Goal: Information Seeking & Learning: Learn about a topic

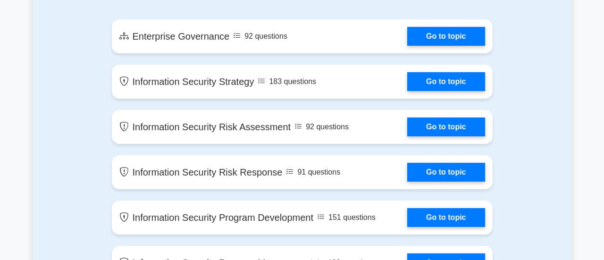
scroll to position [551, 0]
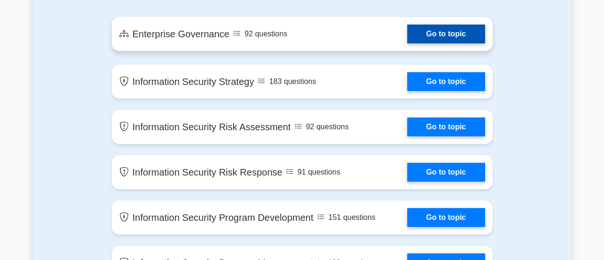
click at [407, 42] on link "Go to topic" at bounding box center [445, 34] width 77 height 19
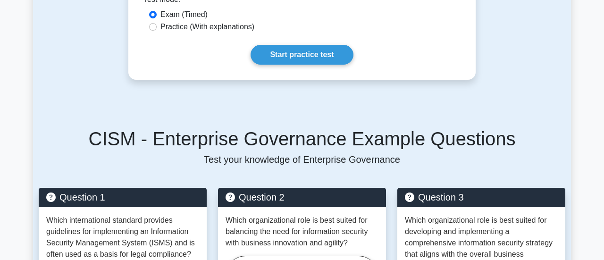
scroll to position [575, 0]
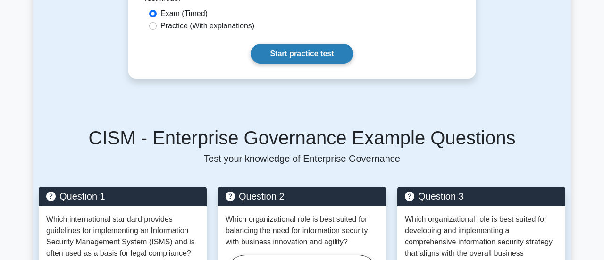
click at [300, 55] on link "Start practice test" at bounding box center [302, 54] width 102 height 20
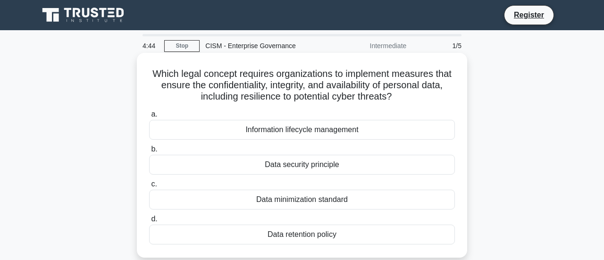
click at [320, 234] on div "Data retention policy" at bounding box center [302, 235] width 306 height 20
click at [149, 222] on input "d. Data retention policy" at bounding box center [149, 219] width 0 height 6
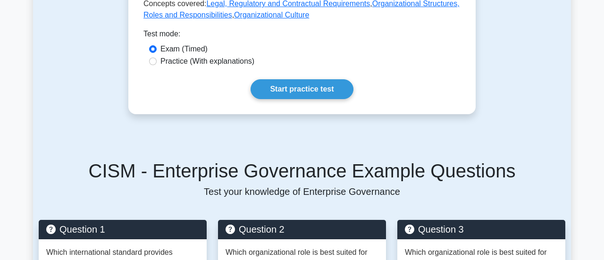
scroll to position [575, 0]
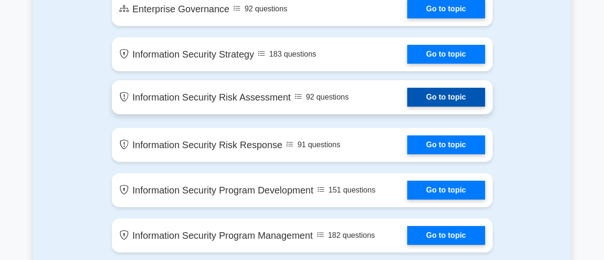
scroll to position [582, 0]
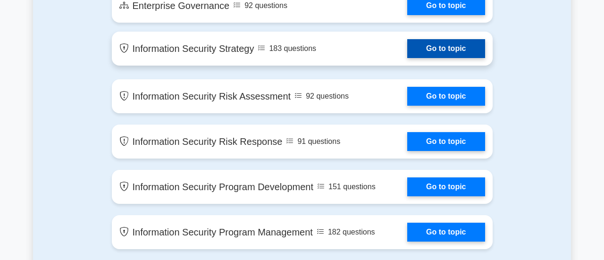
click at [407, 54] on link "Go to topic" at bounding box center [445, 48] width 77 height 19
click at [430, 50] on link "Go to topic" at bounding box center [445, 48] width 77 height 19
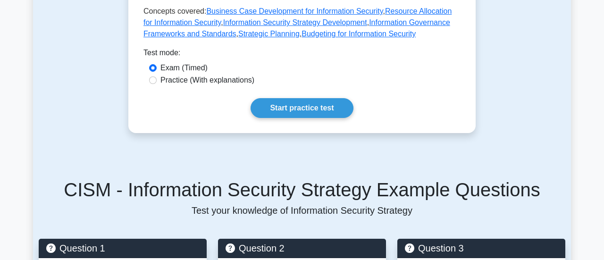
scroll to position [548, 0]
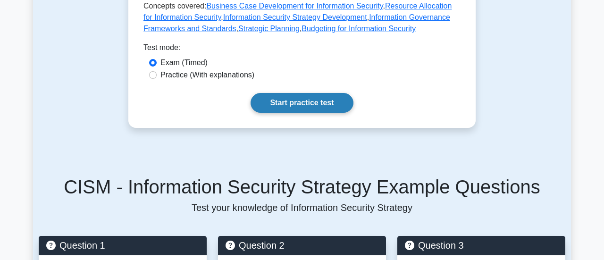
click at [320, 93] on link "Start practice test" at bounding box center [302, 103] width 102 height 20
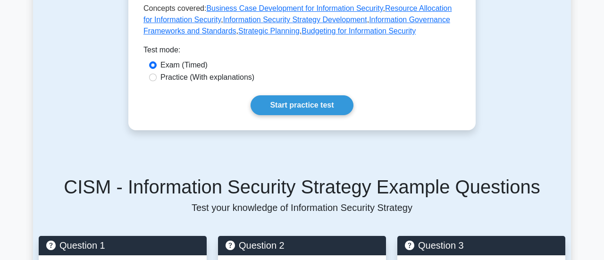
scroll to position [548, 0]
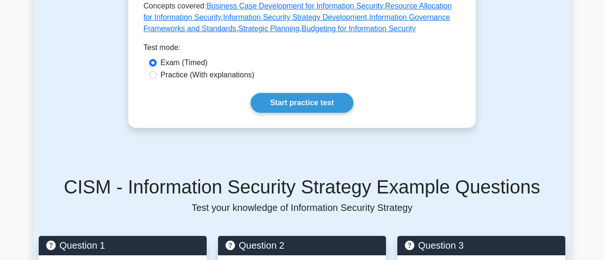
click at [233, 69] on label "Practice (With explanations)" at bounding box center [207, 74] width 94 height 11
click at [157, 71] on input "Practice (With explanations)" at bounding box center [153, 75] width 8 height 8
radio input "true"
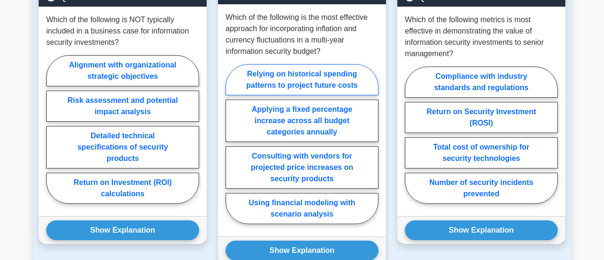
scroll to position [799, 0]
